Goal: Navigation & Orientation: Find specific page/section

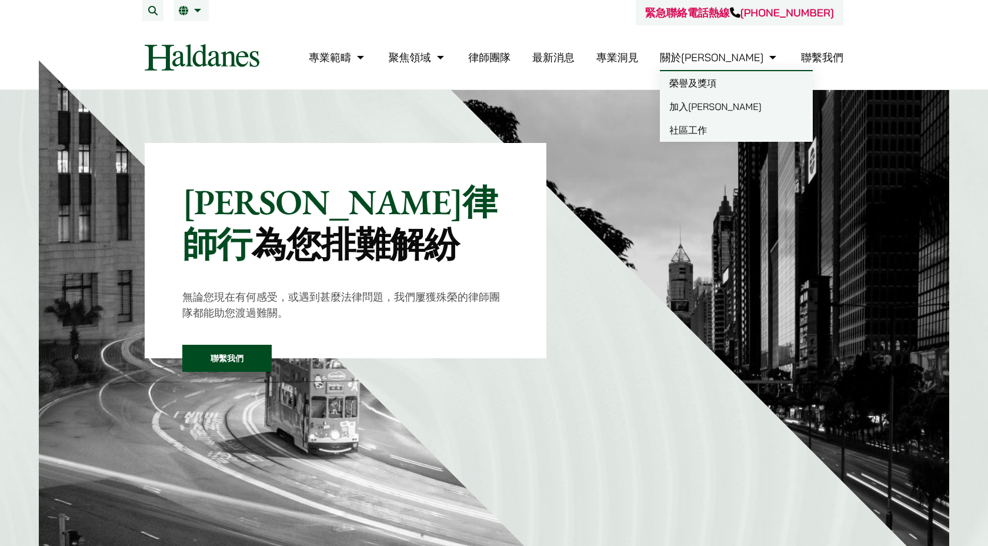
click at [637, 56] on link "關於[PERSON_NAME]" at bounding box center [719, 58] width 119 height 14
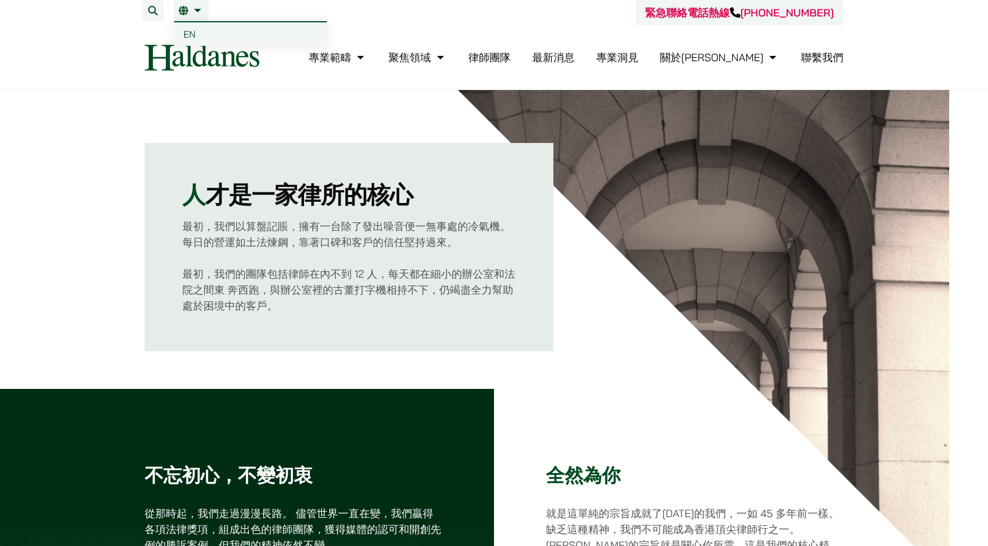
click at [188, 30] on span "EN" at bounding box center [189, 34] width 12 height 12
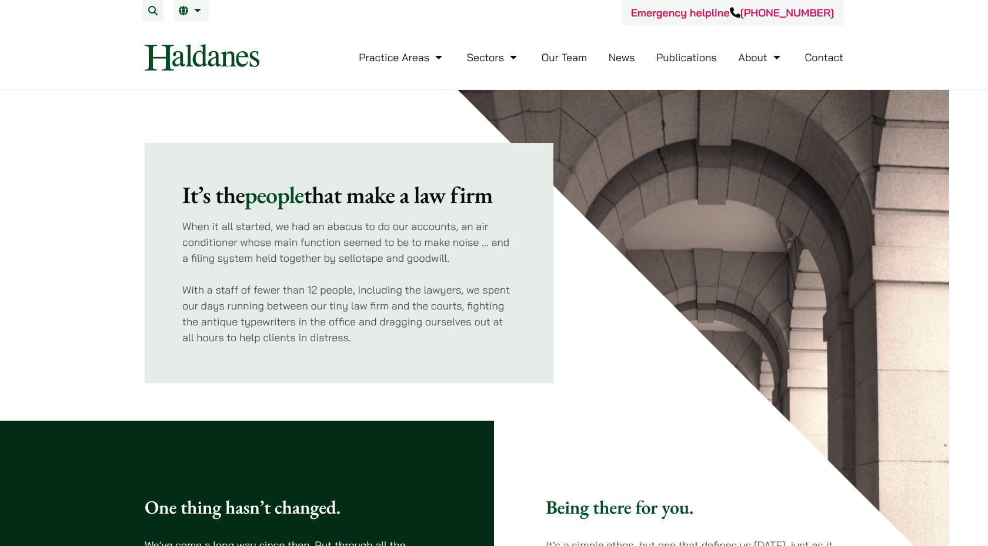
scroll to position [35, 0]
